Goal: Information Seeking & Learning: Learn about a topic

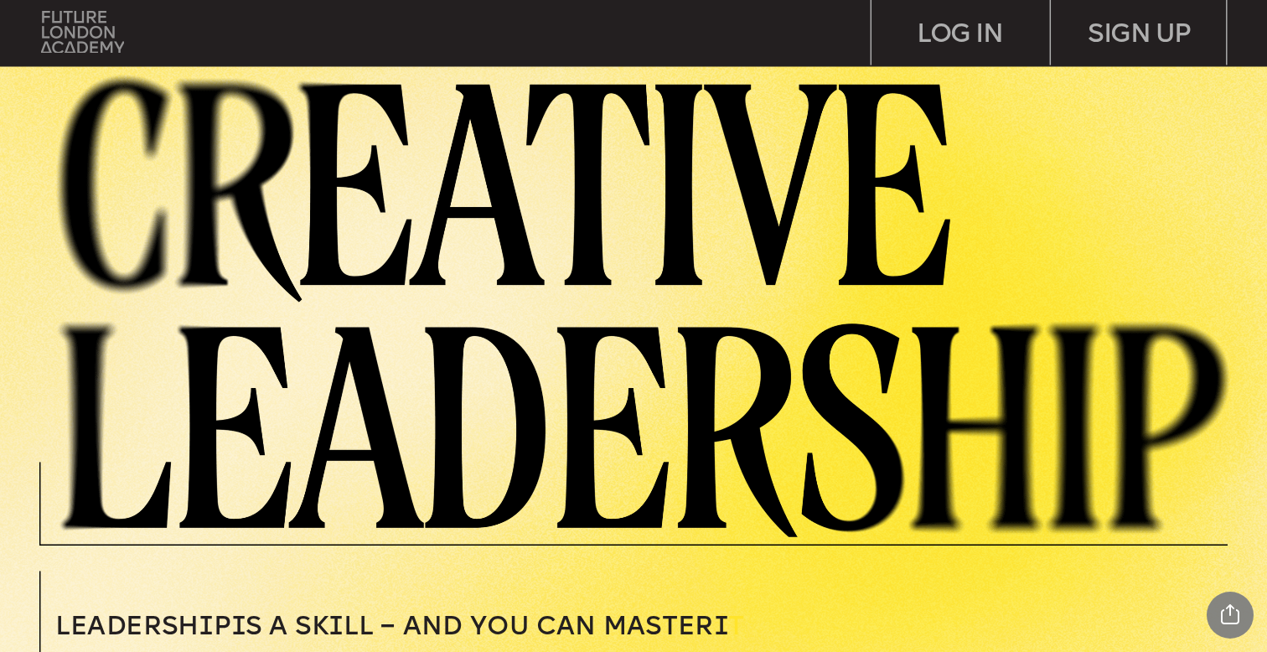
click at [63, 45] on img at bounding box center [82, 32] width 83 height 42
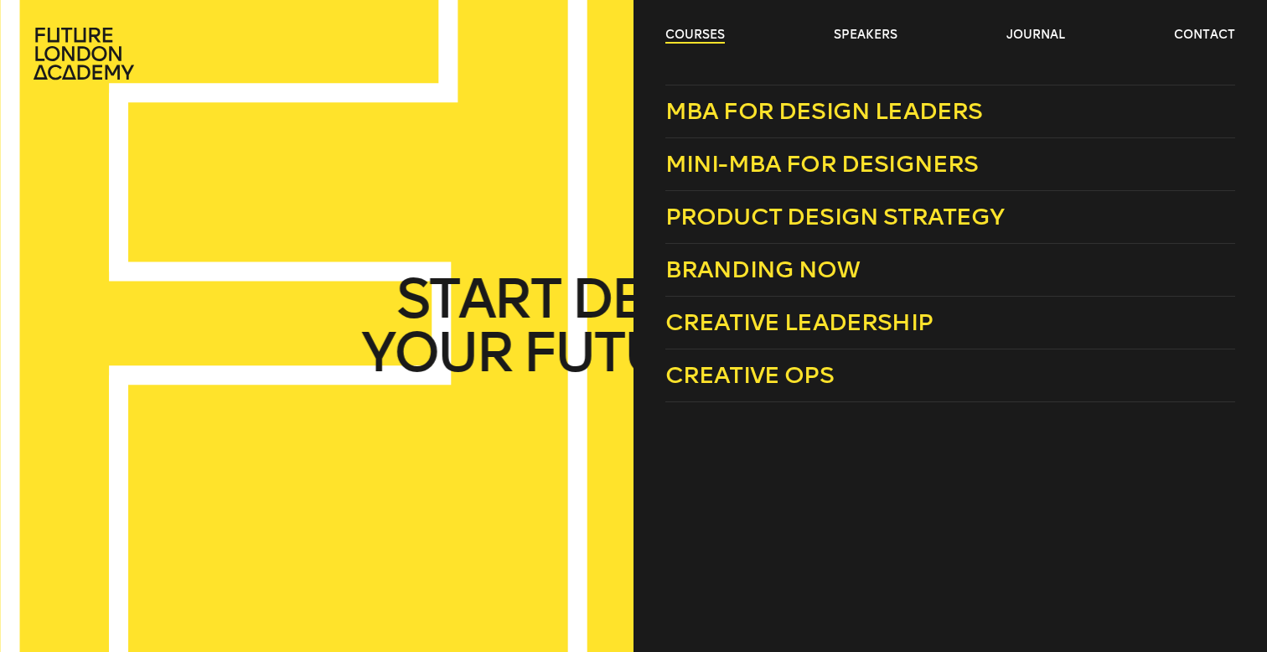
click at [719, 34] on link "courses" at bounding box center [694, 35] width 59 height 17
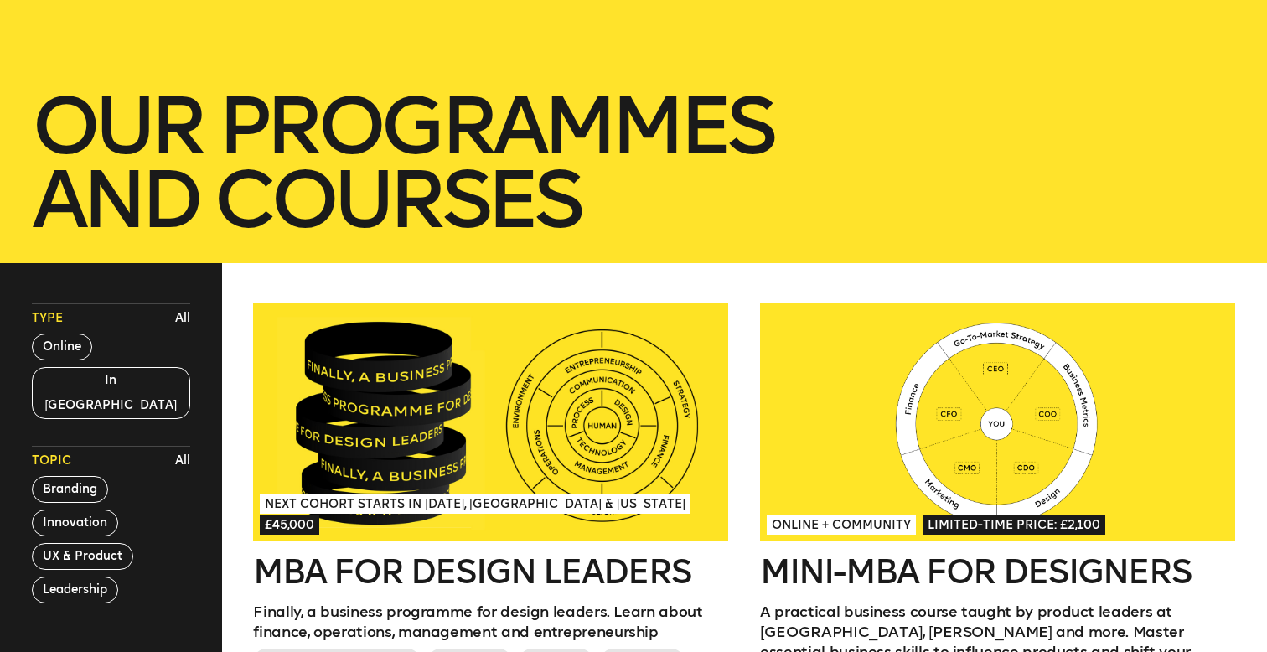
scroll to position [224, 0]
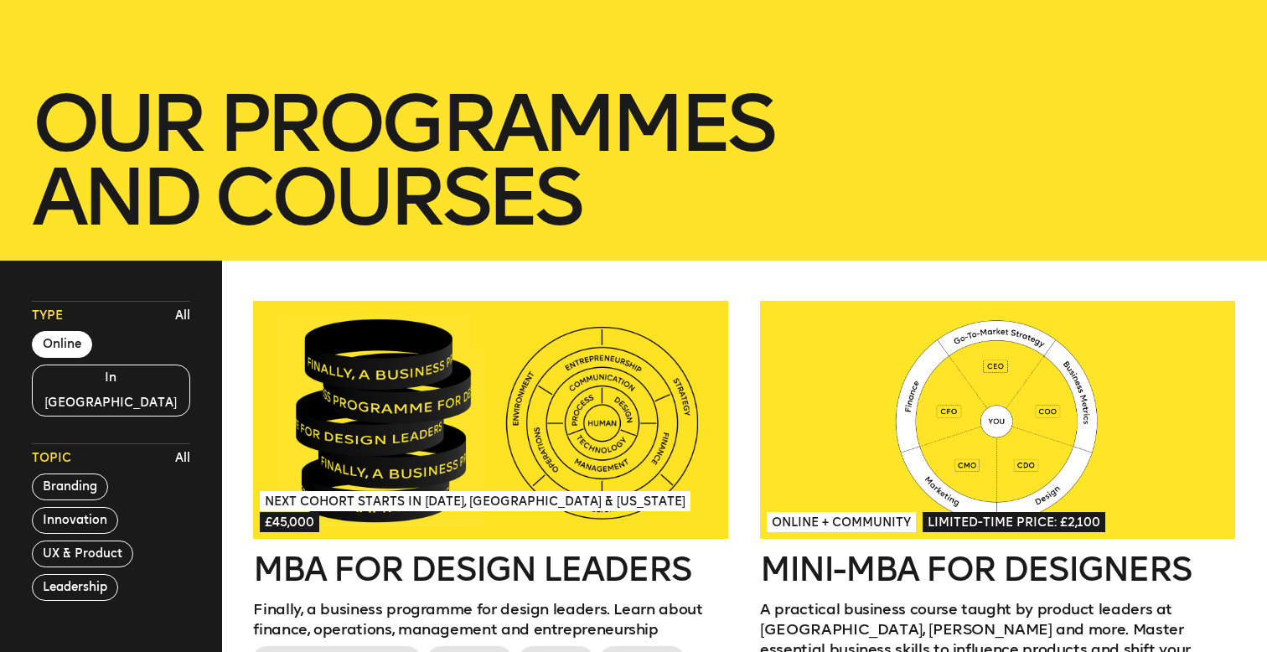
click at [74, 340] on button "Online" at bounding box center [62, 344] width 60 height 27
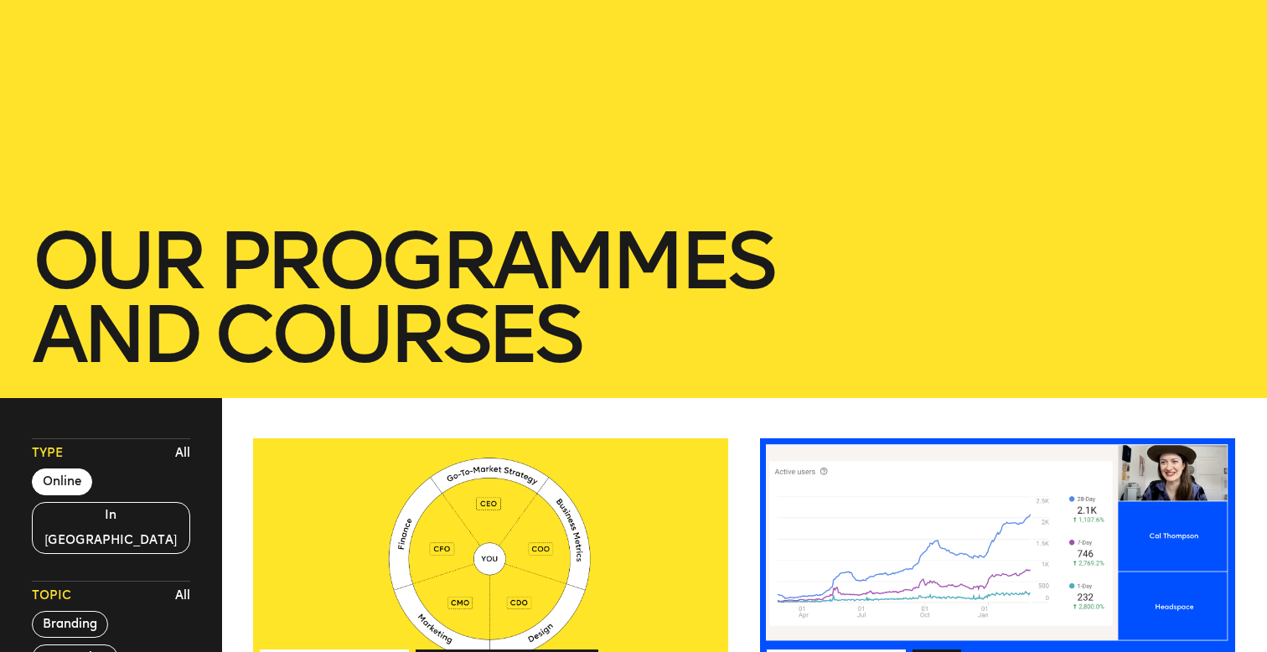
scroll to position [0, 0]
